Goal: Task Accomplishment & Management: Complete application form

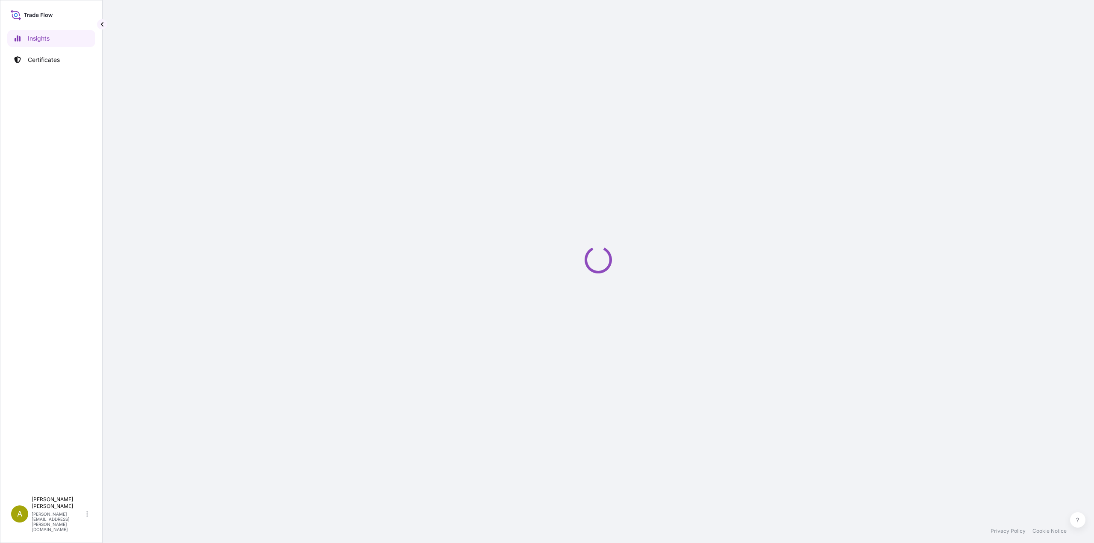
select select "2025"
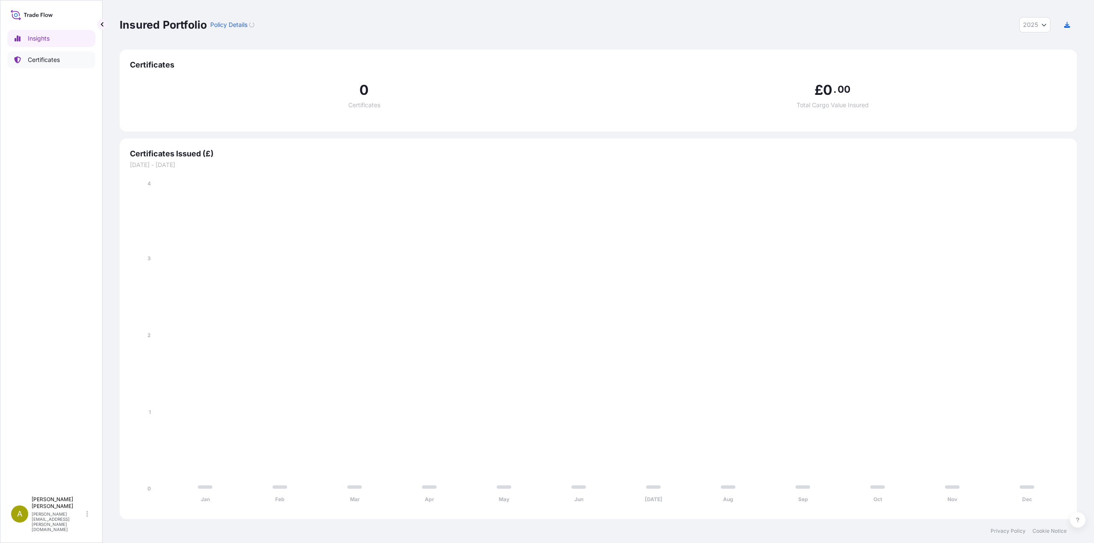
click at [49, 62] on p "Certificates" at bounding box center [44, 60] width 32 height 9
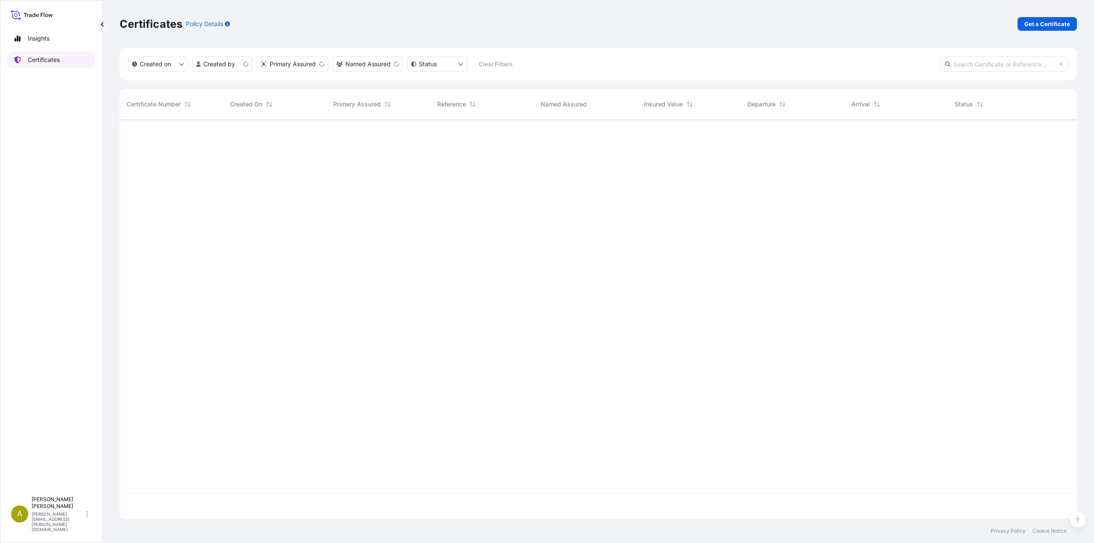
scroll to position [398, 951]
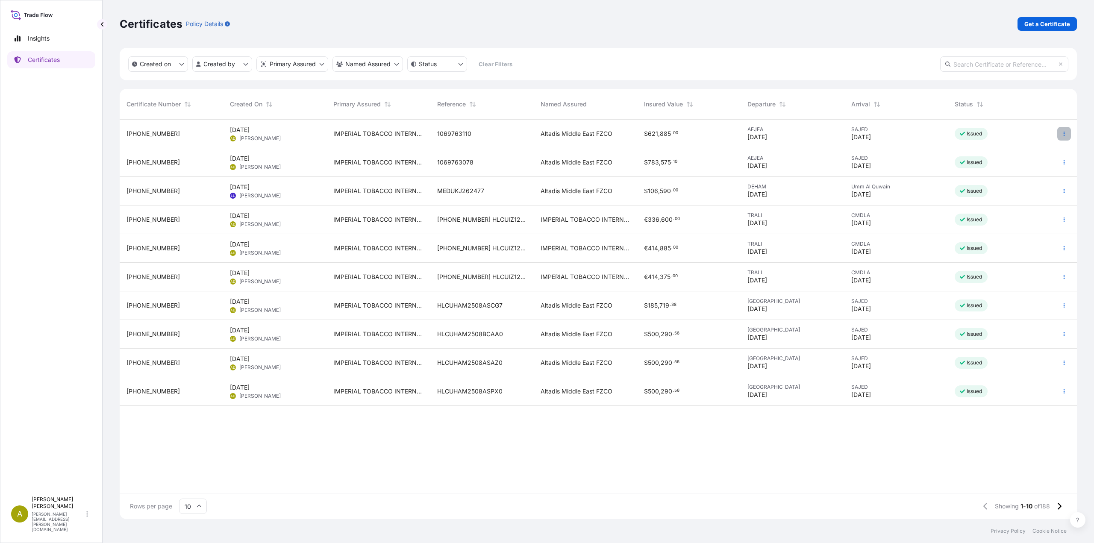
click at [1063, 133] on icon "button" at bounding box center [1064, 133] width 5 height 5
click at [1026, 135] on p "Duplicate certificate" at bounding box center [1022, 135] width 56 height 9
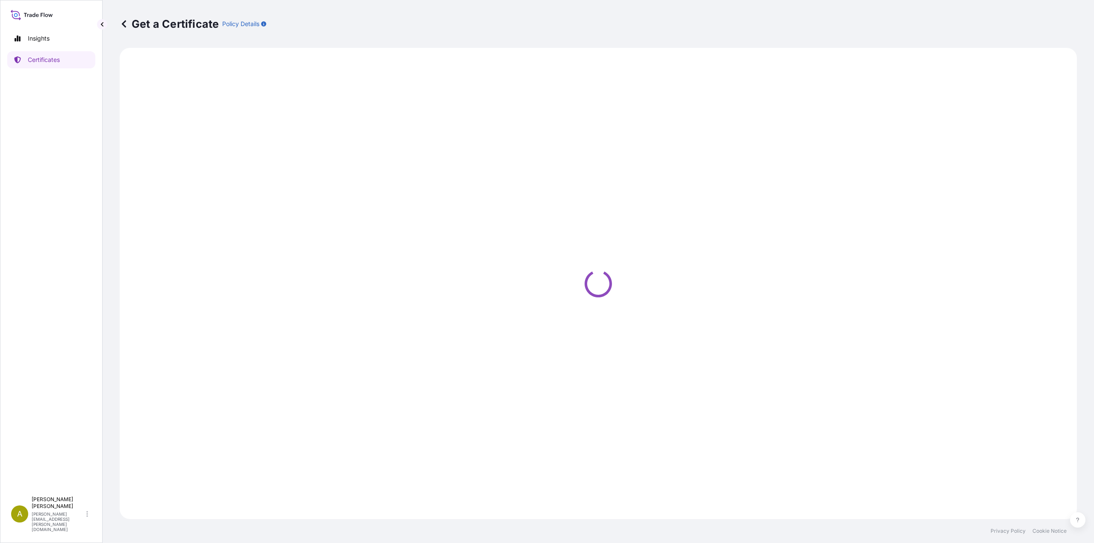
select select "Road / Inland"
select select "Sea"
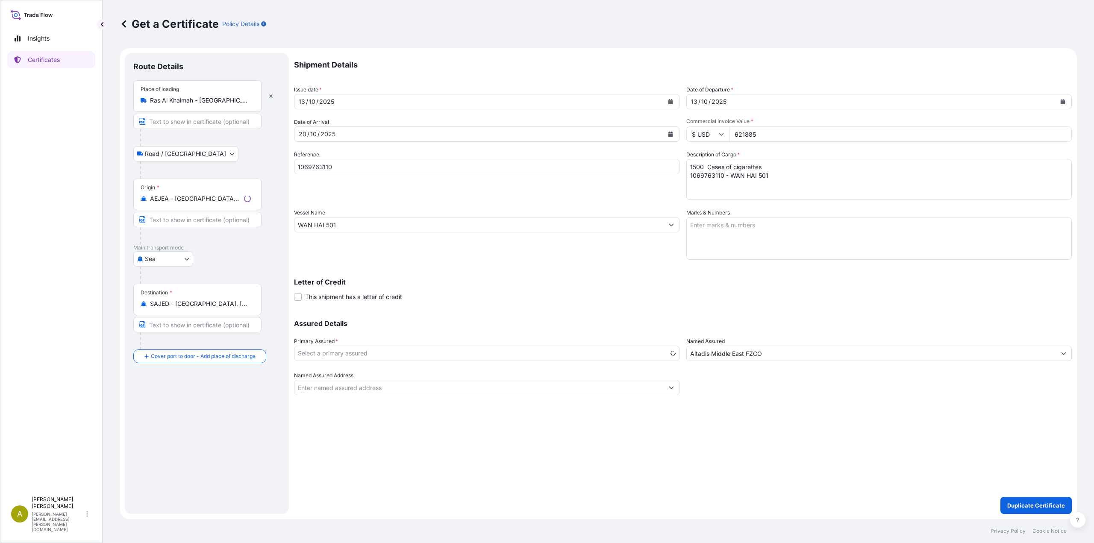
select select "31694"
drag, startPoint x: 778, startPoint y: 135, endPoint x: 717, endPoint y: 135, distance: 61.6
click at [717, 135] on div "$ USD 621885" at bounding box center [879, 134] width 386 height 15
paste input "599375.70"
type input "599375.70"
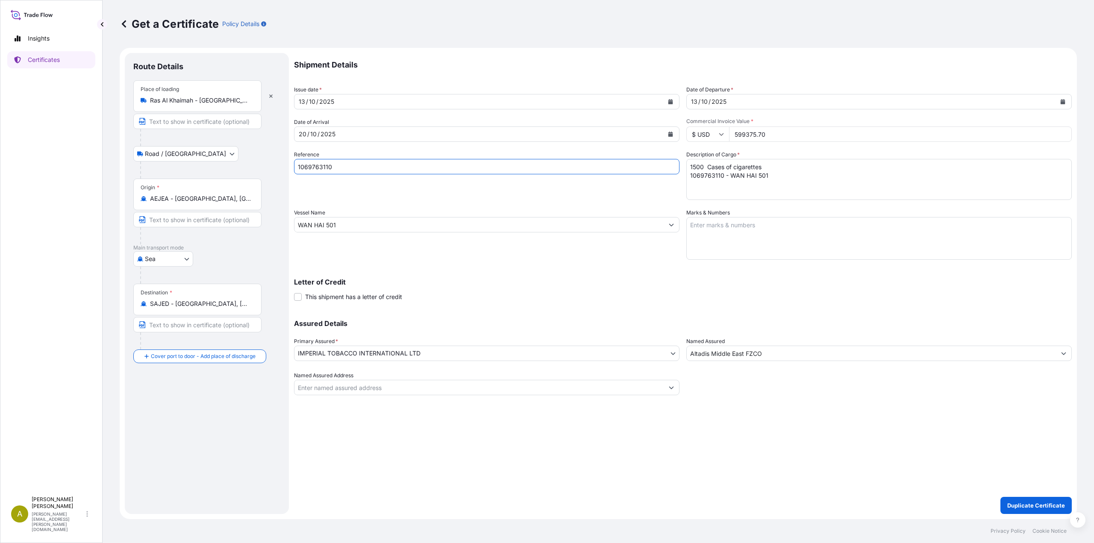
paste input "2936"
type input "1069762936"
drag, startPoint x: 779, startPoint y: 183, endPoint x: 654, endPoint y: 151, distance: 129.3
click at [654, 151] on div "Shipment Details Issue date * 13 / 10 / 2025 Date of Departure * 13 / 10 / 2025…" at bounding box center [683, 224] width 778 height 342
paste textarea "890 Cases of cigarettes 1069762936 - WAN HAI 501"
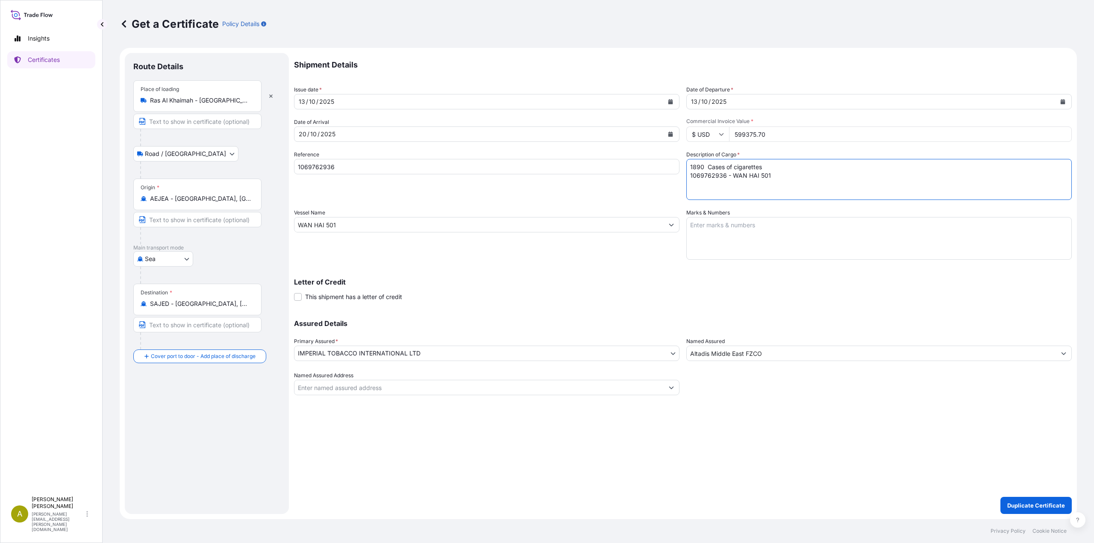
type textarea "1890 Cases of cigarettes 1069762936 - WAN HAI 501"
click at [1023, 505] on p "Duplicate Certificate" at bounding box center [1036, 505] width 58 height 9
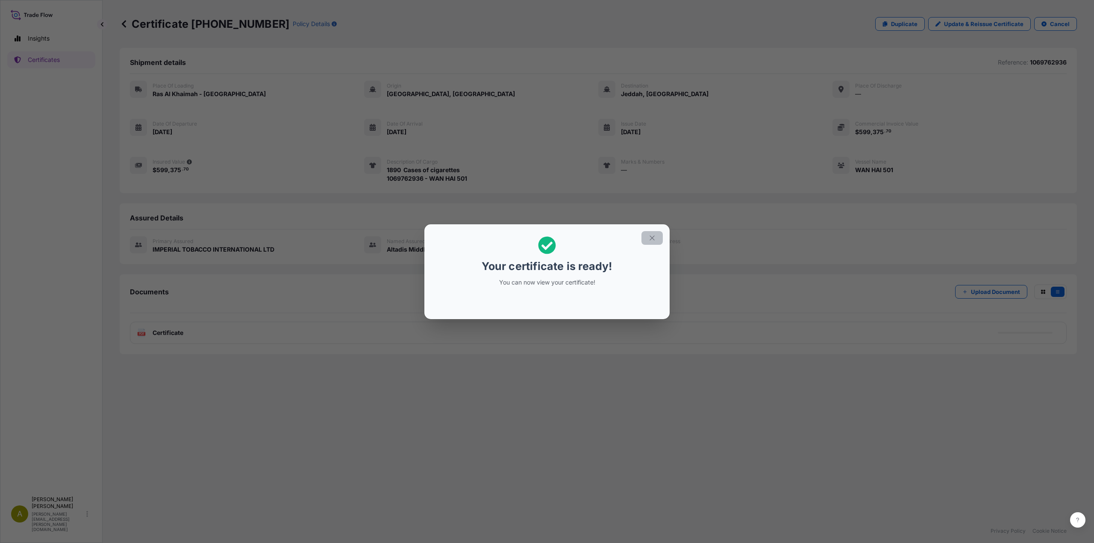
click at [654, 239] on icon "button" at bounding box center [652, 238] width 8 height 8
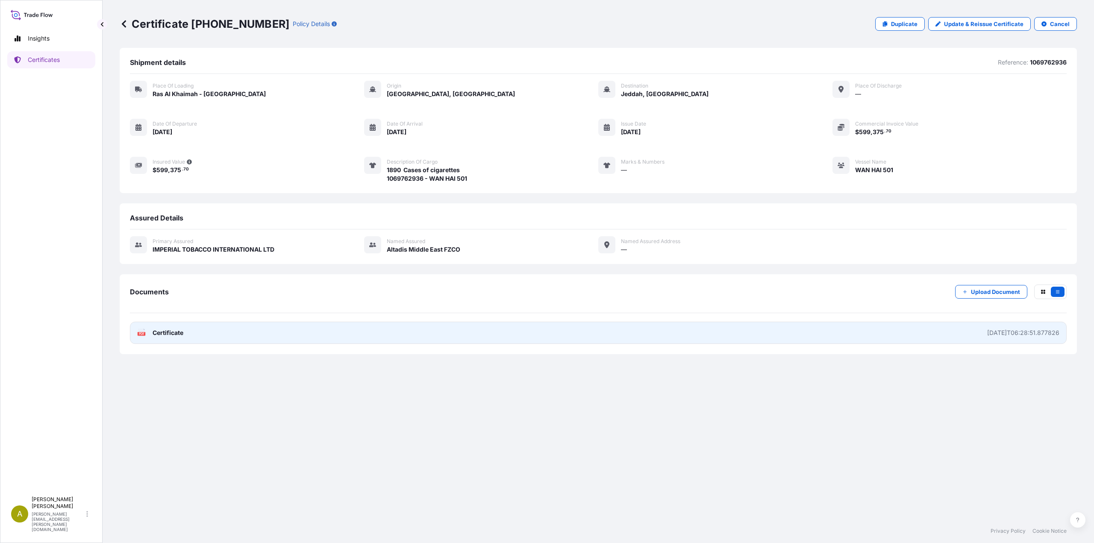
click at [197, 337] on link "PDF Certificate 2025-10-15T06:28:51.877826" at bounding box center [598, 333] width 937 height 22
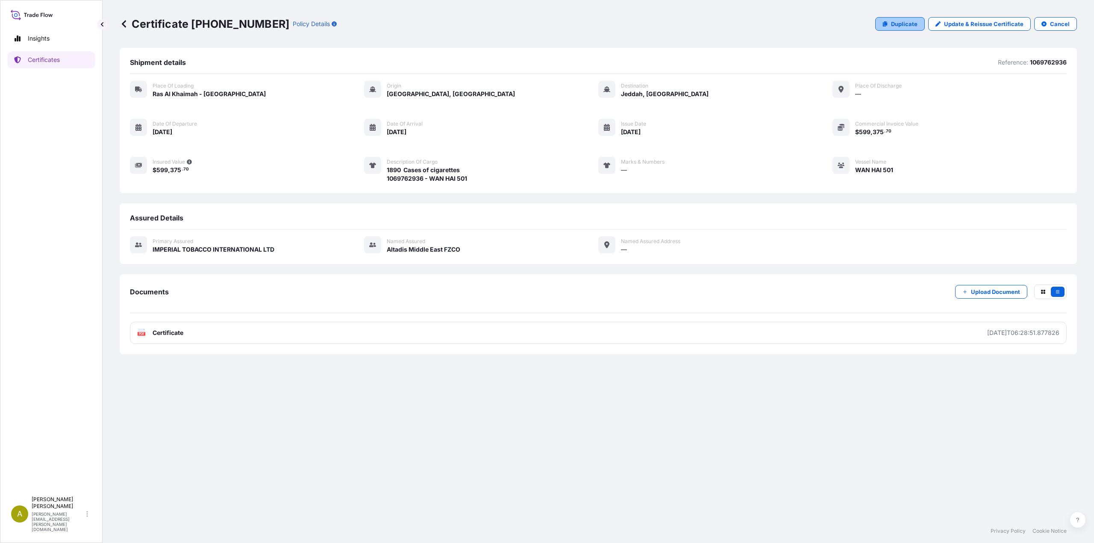
click at [901, 27] on p "Duplicate" at bounding box center [904, 24] width 27 height 9
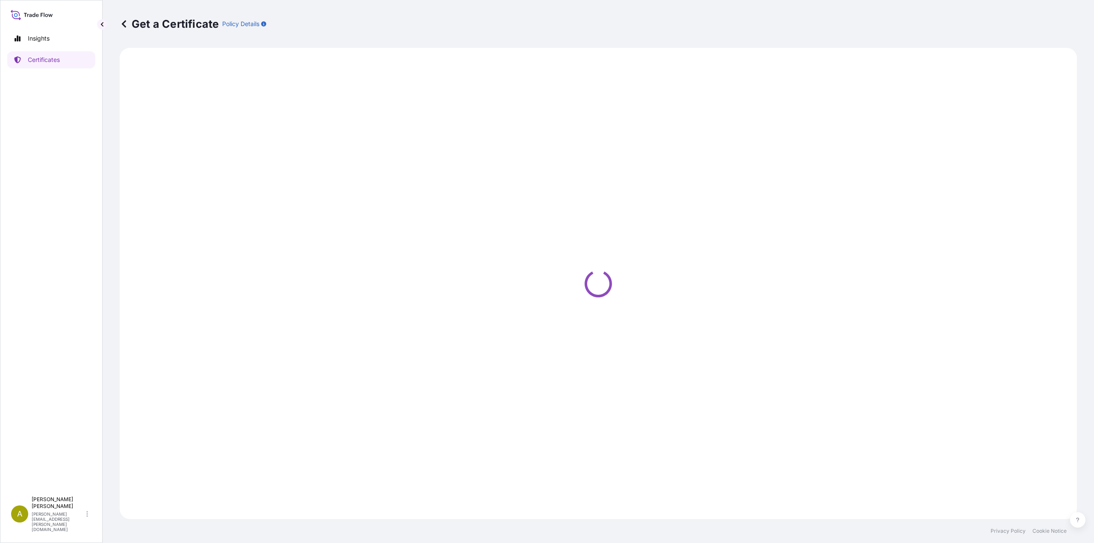
select select "Road / Inland"
select select "Sea"
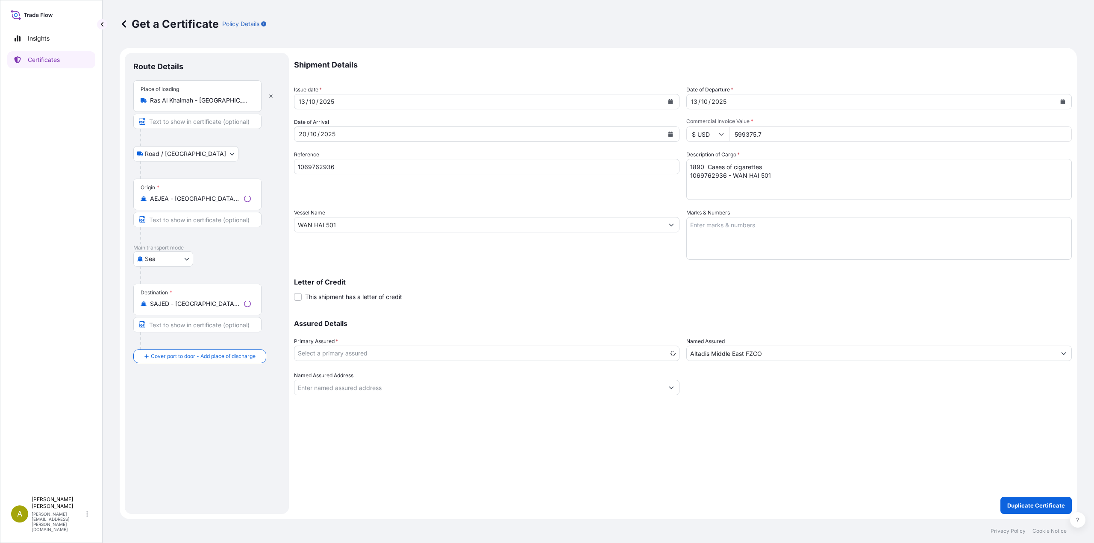
select select "31694"
drag, startPoint x: 741, startPoint y: 133, endPoint x: 725, endPoint y: 133, distance: 15.8
click at [725, 133] on div "$ USD 599375.7" at bounding box center [879, 134] width 386 height 15
paste input "0"
type input "599375.70"
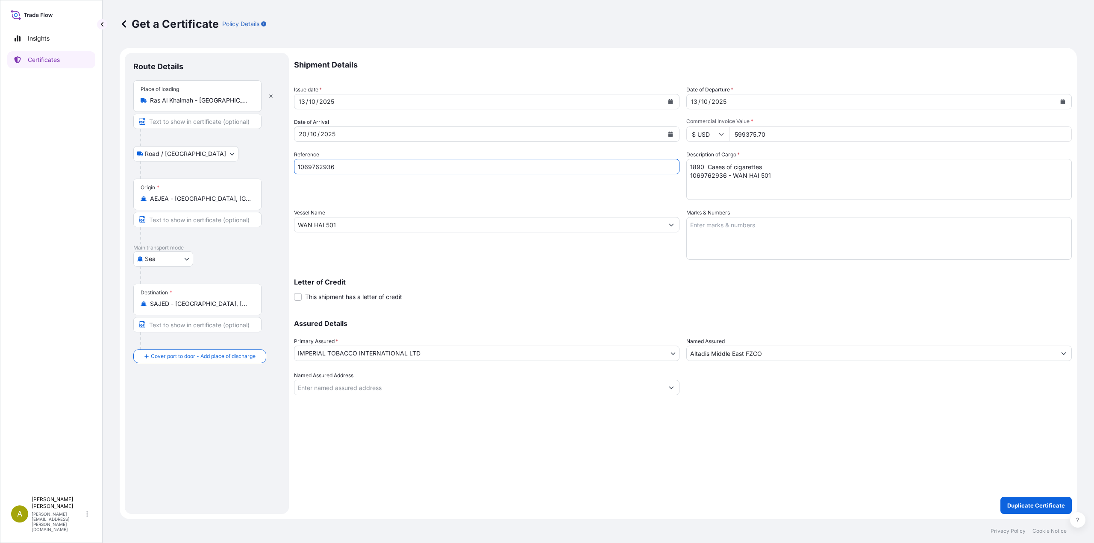
paste input "82"
type input "1069762982"
drag, startPoint x: 780, startPoint y: 182, endPoint x: 665, endPoint y: 164, distance: 116.4
click at [665, 164] on div "Shipment Details Issue date * 13 / 10 / 2025 Date of Departure * 13 / 10 / 2025…" at bounding box center [683, 224] width 778 height 342
paste textarea "82 - WAN HAI 501"
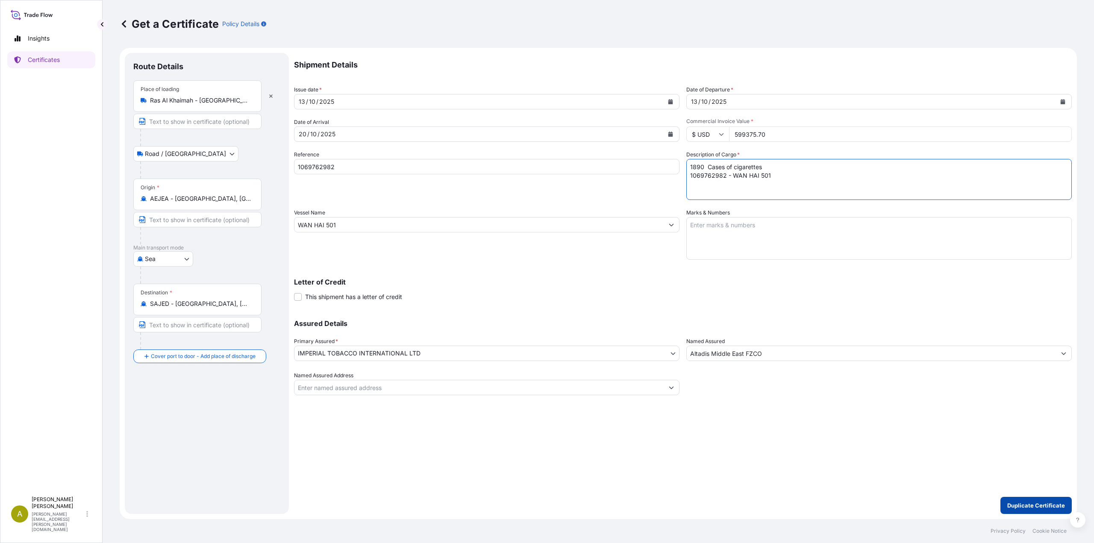
type textarea "1890 Cases of cigarettes 1069762982 - WAN HAI 501"
click at [1019, 509] on p "Duplicate Certificate" at bounding box center [1036, 505] width 58 height 9
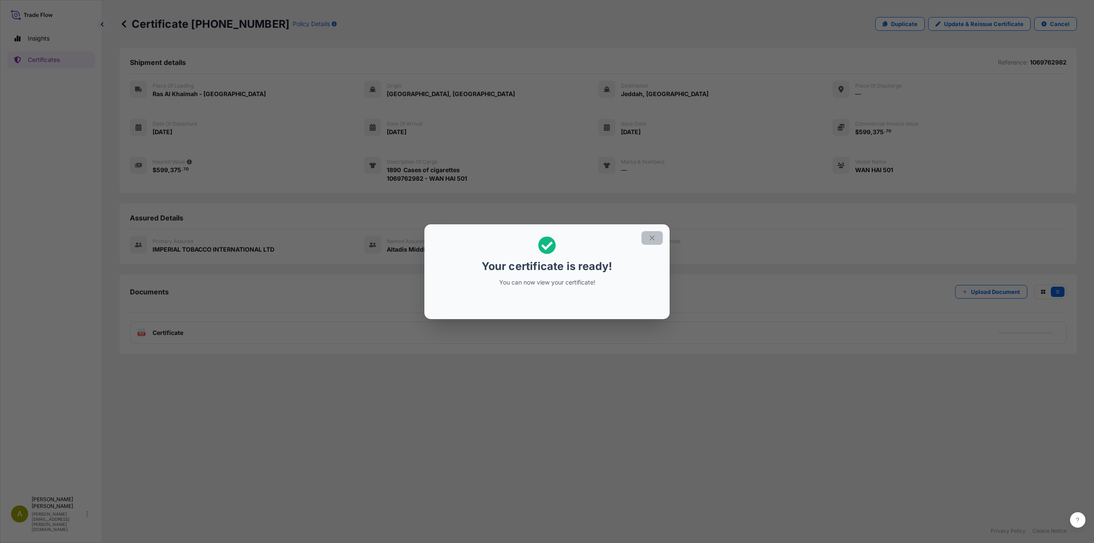
click at [653, 239] on icon "button" at bounding box center [652, 238] width 8 height 8
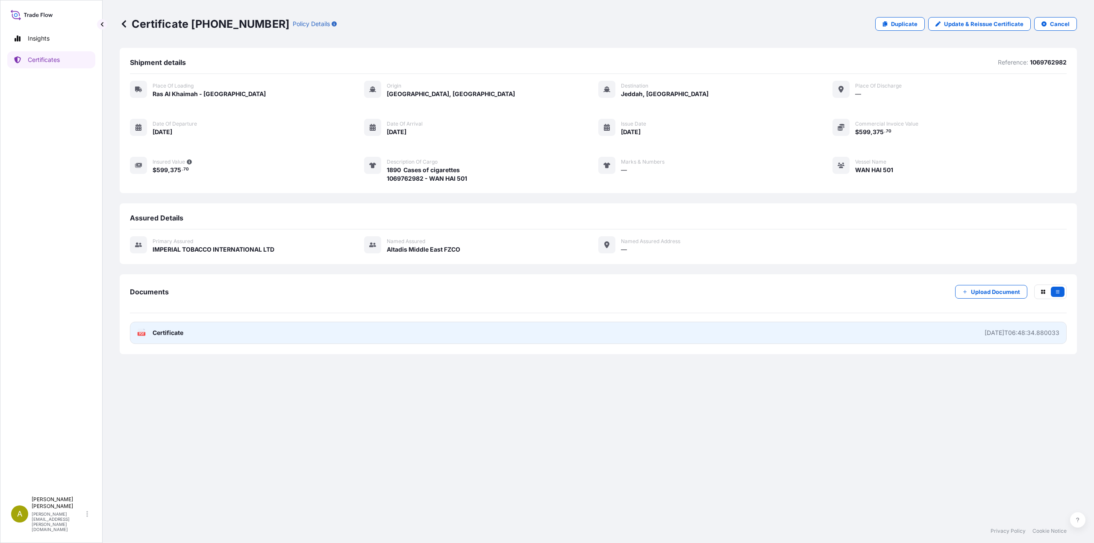
click at [225, 339] on link "PDF Certificate 2025-10-15T06:48:34.880033" at bounding box center [598, 333] width 937 height 22
